Goal: Navigation & Orientation: Find specific page/section

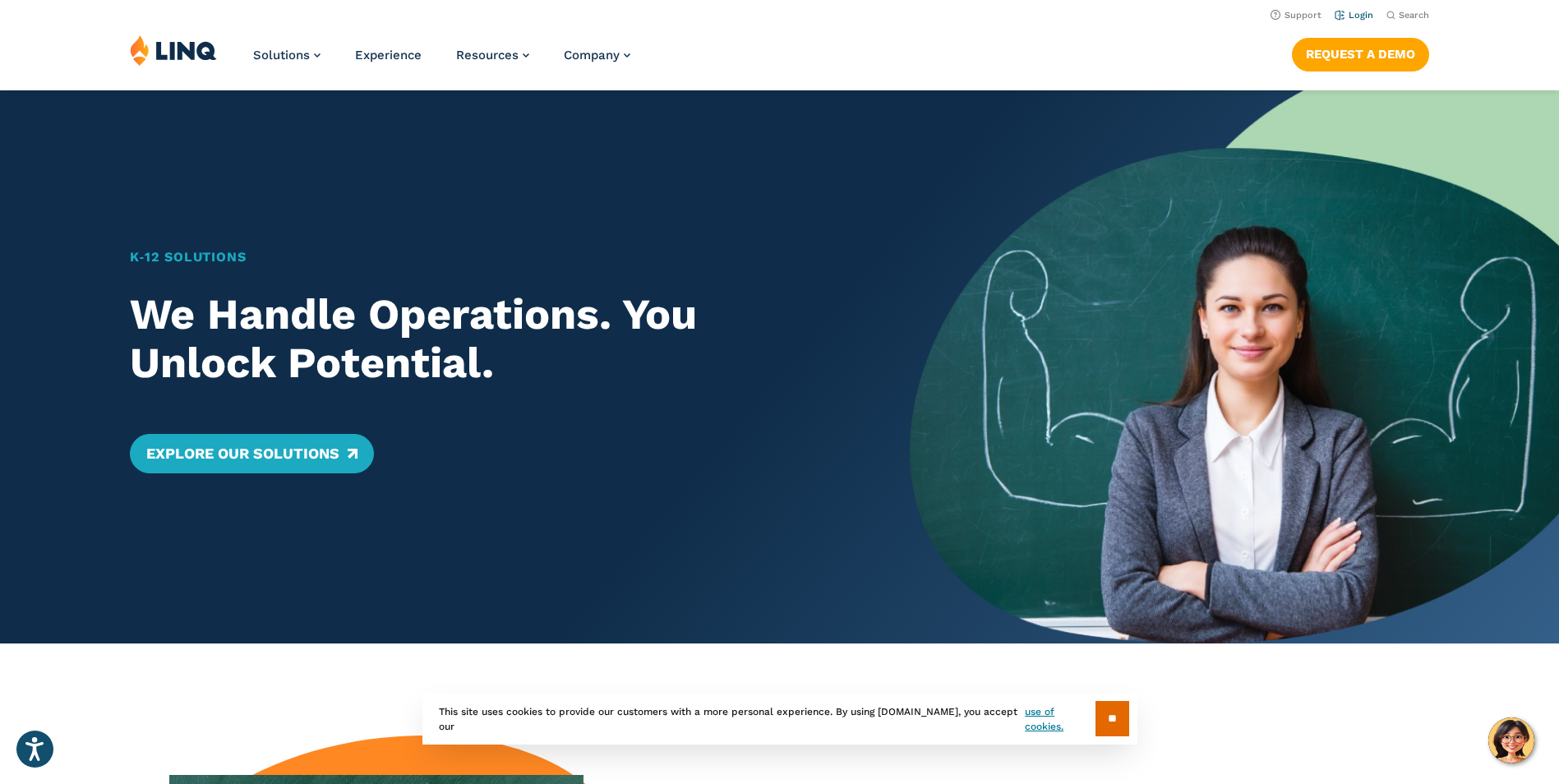
click at [1357, 13] on link "Login" at bounding box center [1354, 16] width 38 height 11
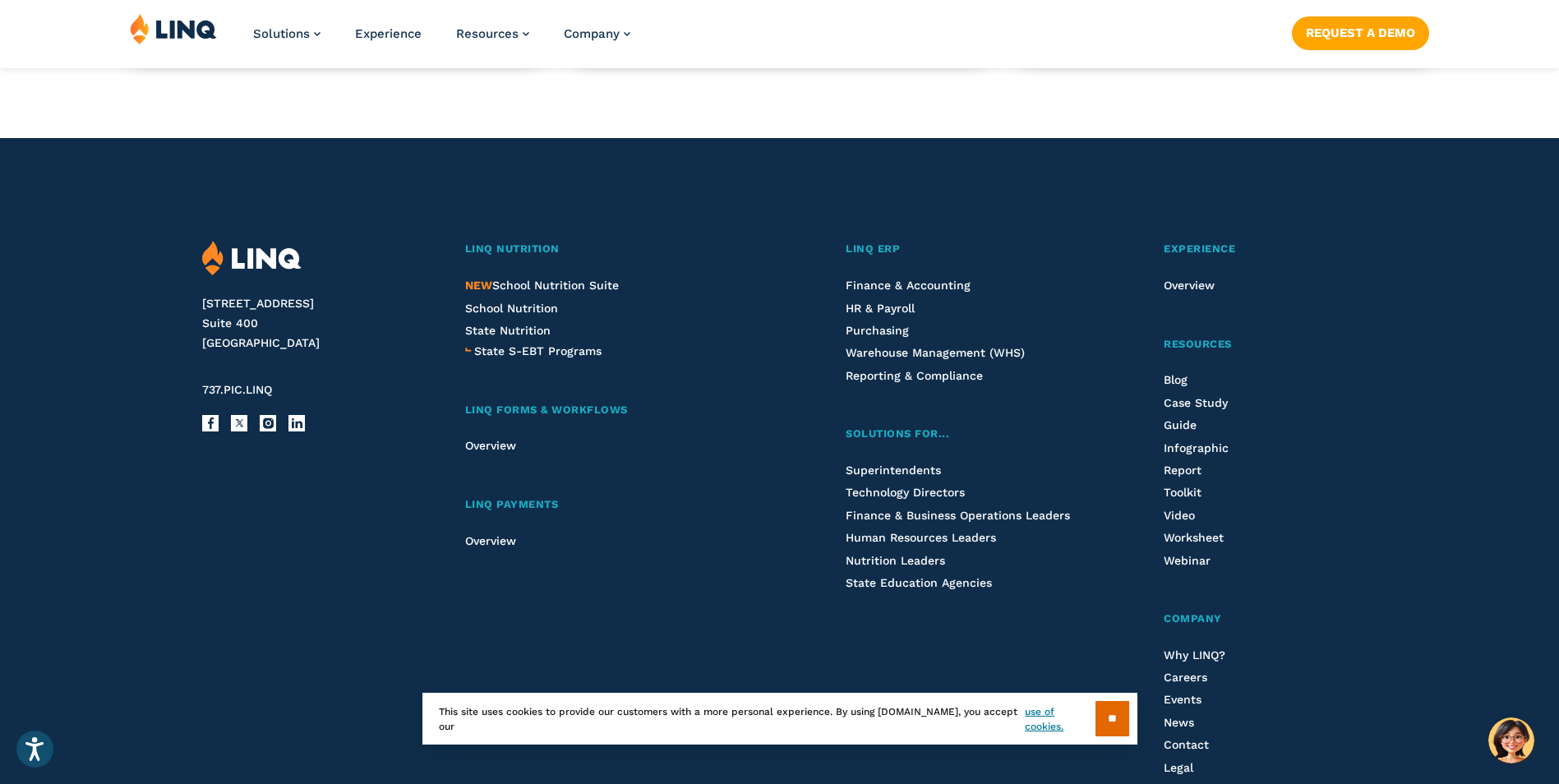
scroll to position [1643, 0]
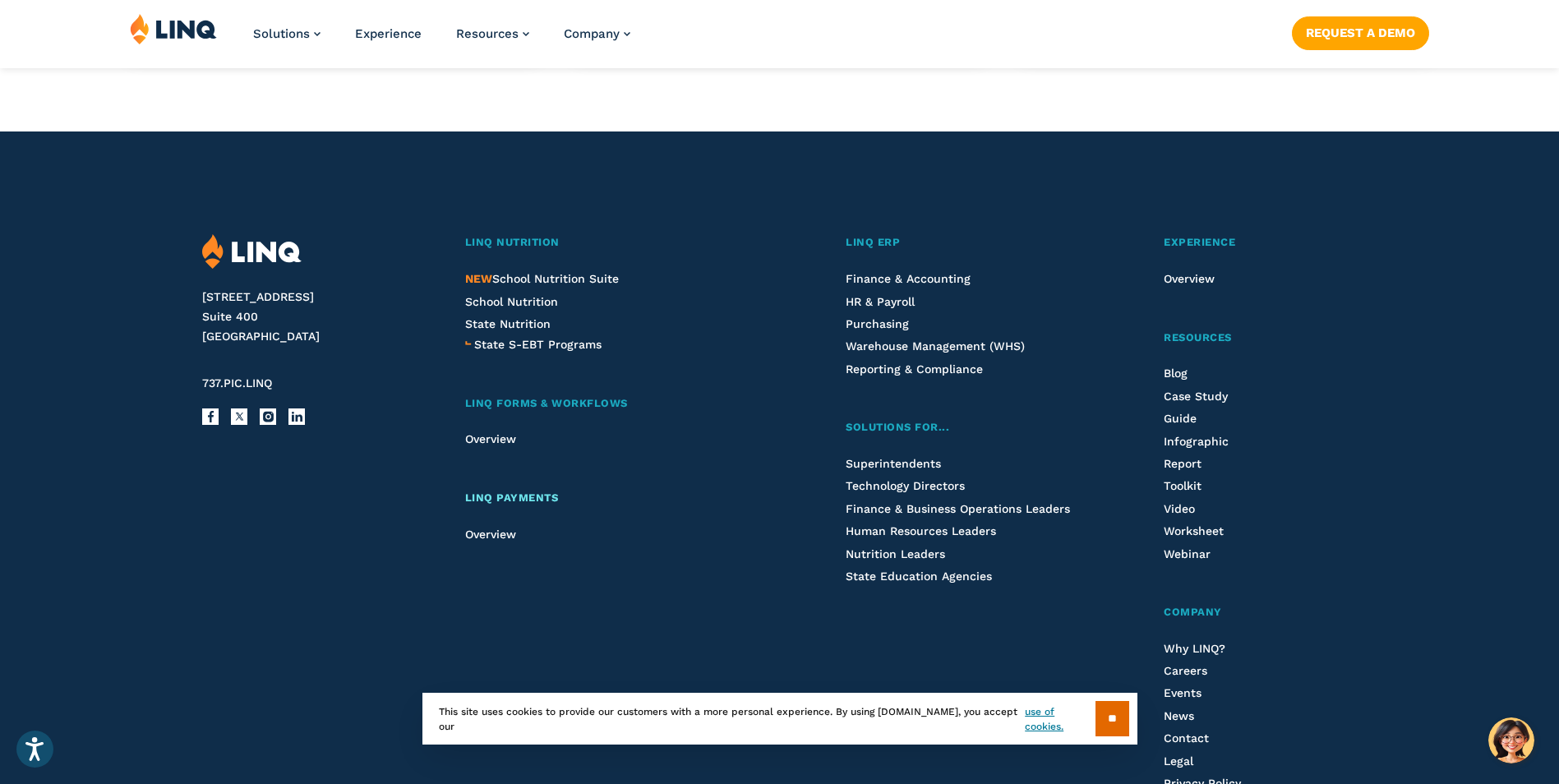
click at [497, 494] on span "LINQ Payments" at bounding box center [512, 497] width 94 height 13
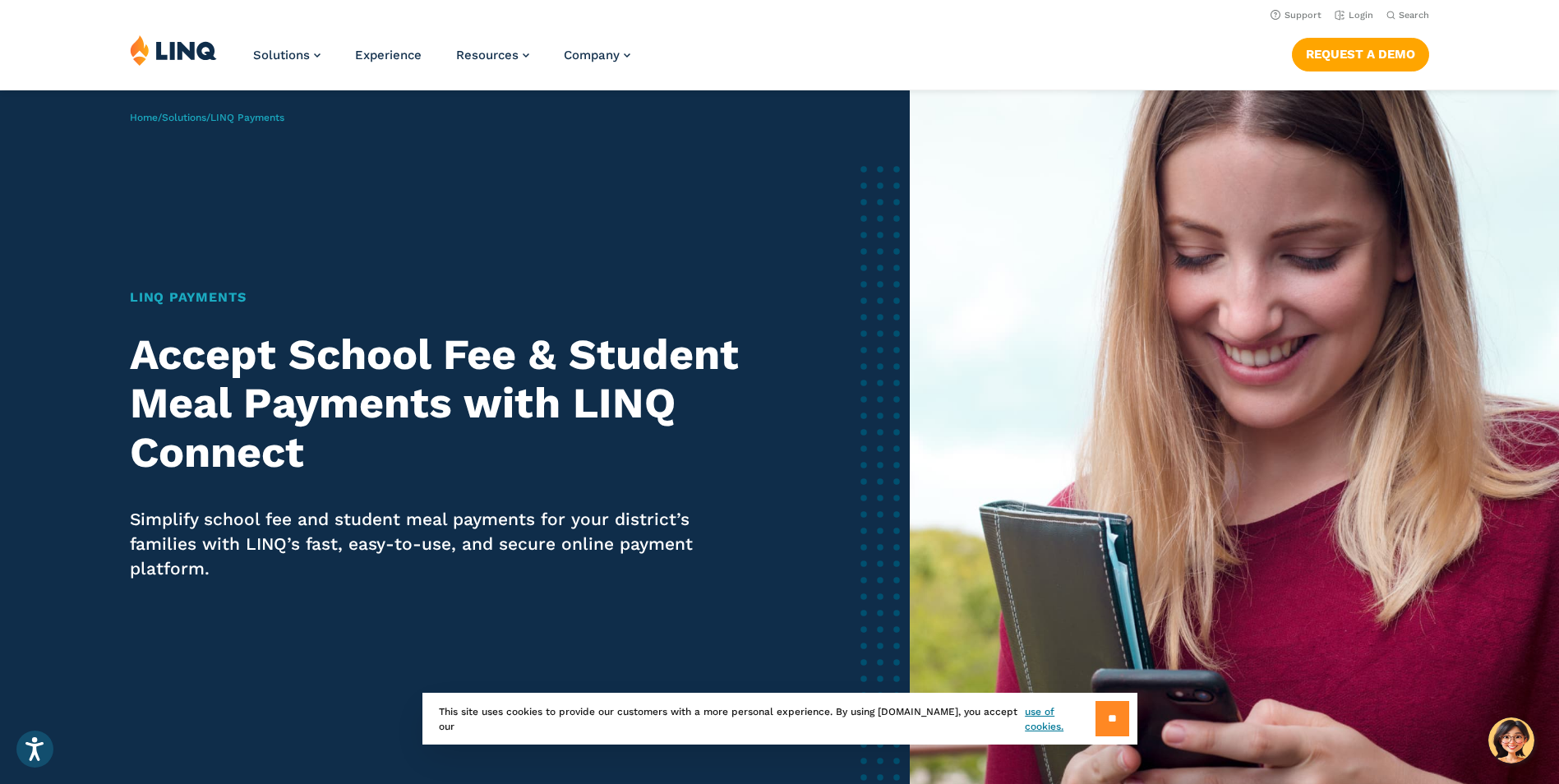
click at [1106, 711] on input "**" at bounding box center [1112, 718] width 34 height 36
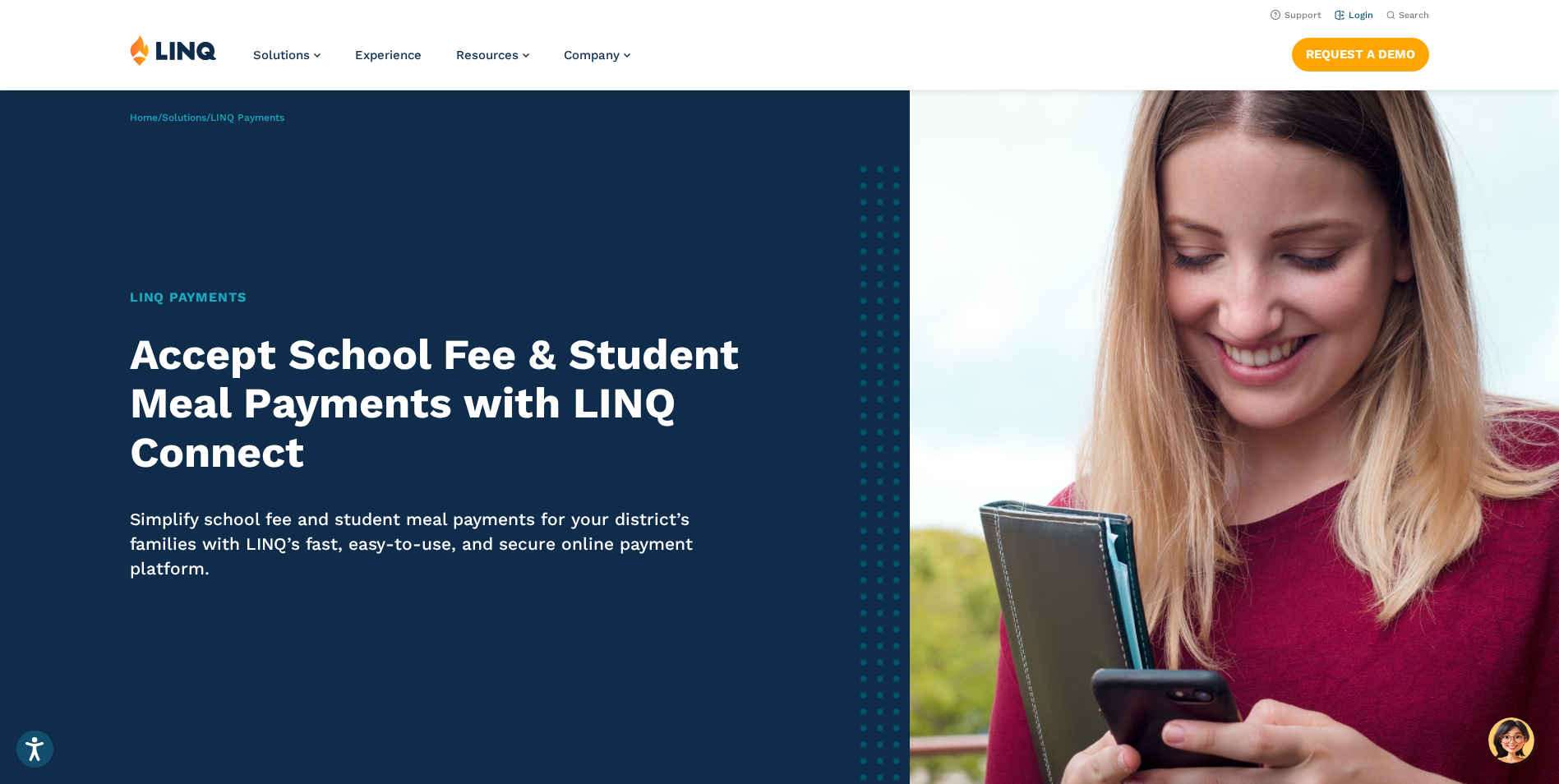
click at [1357, 15] on link "Login" at bounding box center [1354, 16] width 38 height 11
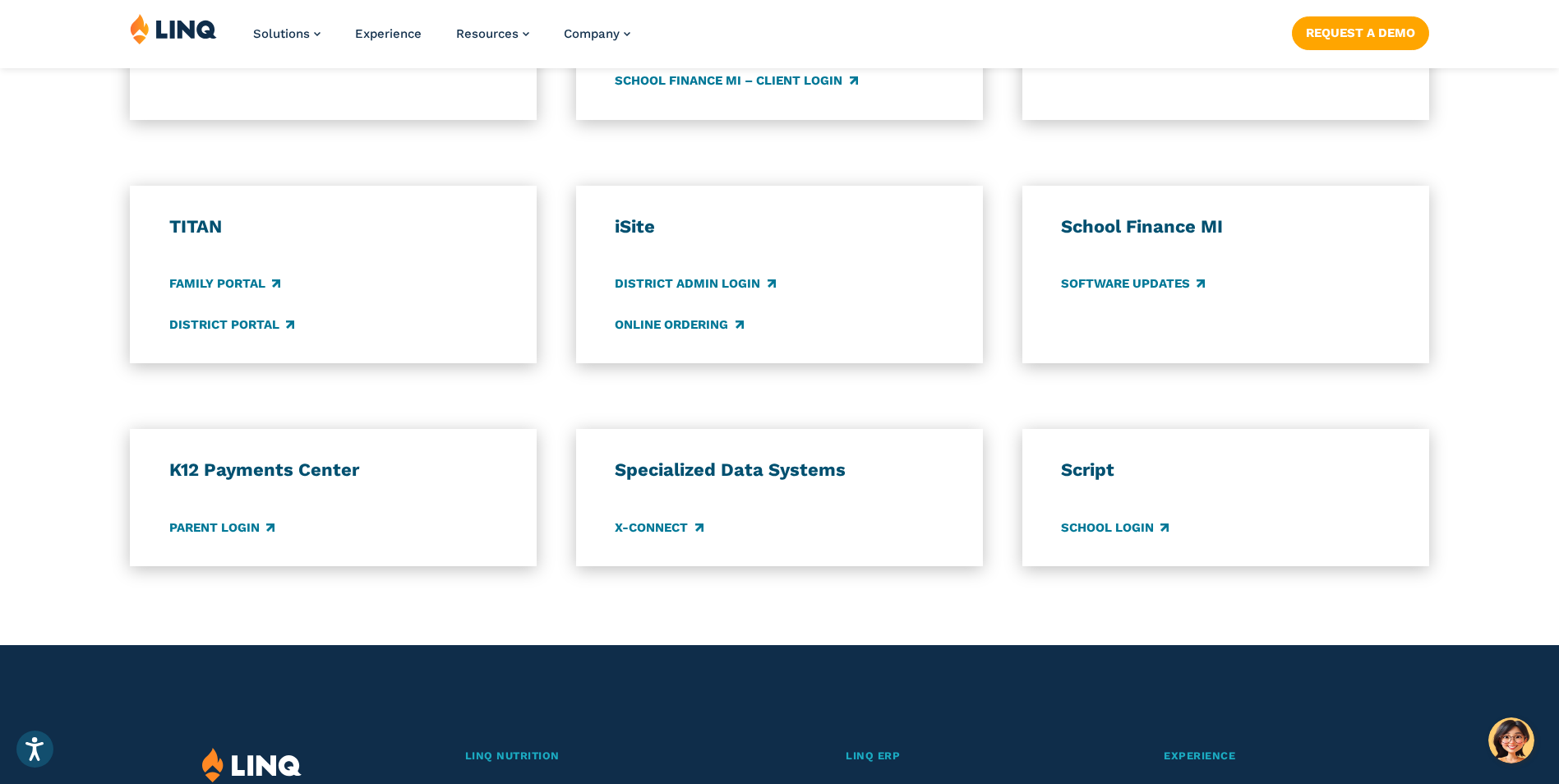
scroll to position [1150, 0]
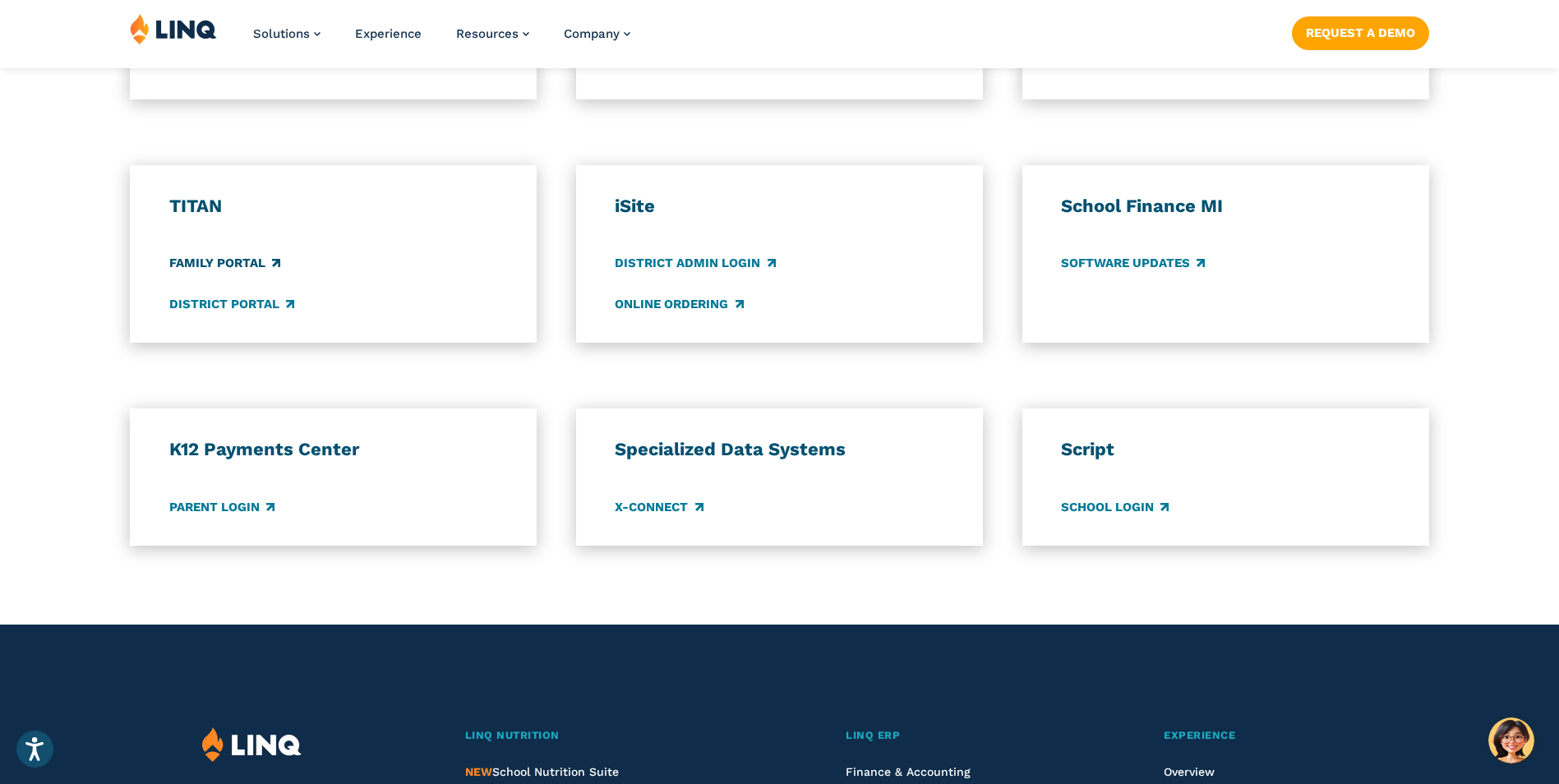
click at [207, 259] on link "Family Portal" at bounding box center [225, 264] width 111 height 18
